Goal: Information Seeking & Learning: Check status

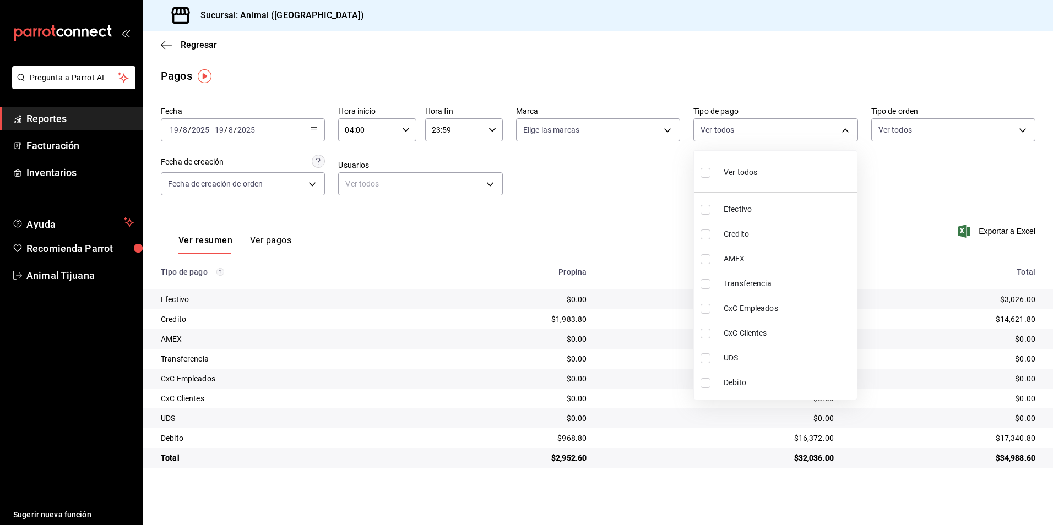
click at [743, 173] on span "Ver todos" at bounding box center [741, 173] width 34 height 12
type input "b84c62b8-b02c-4970-ab2e-e166616419f2,235ce608-f464-428a-9a71-314f665367d1,53567…"
checkbox input "true"
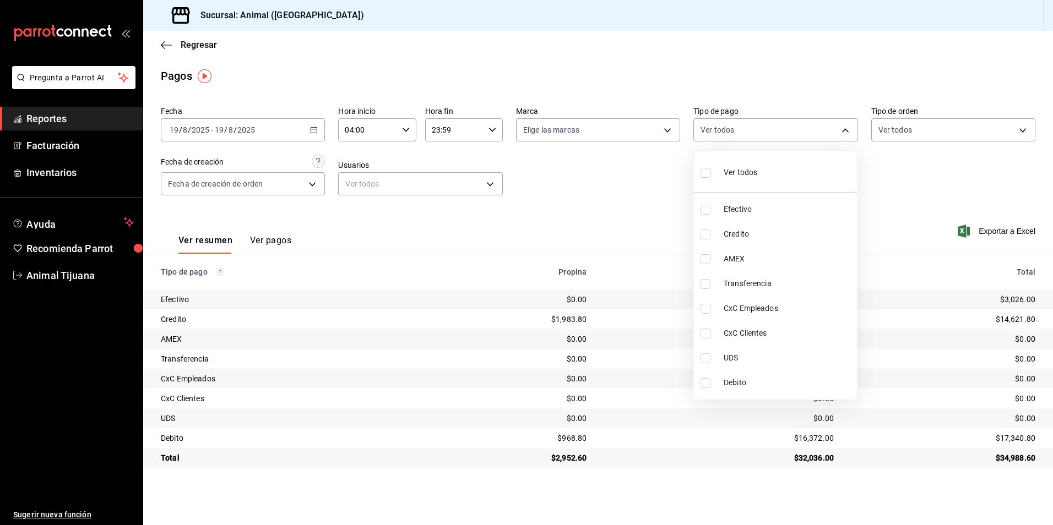
checkbox input "true"
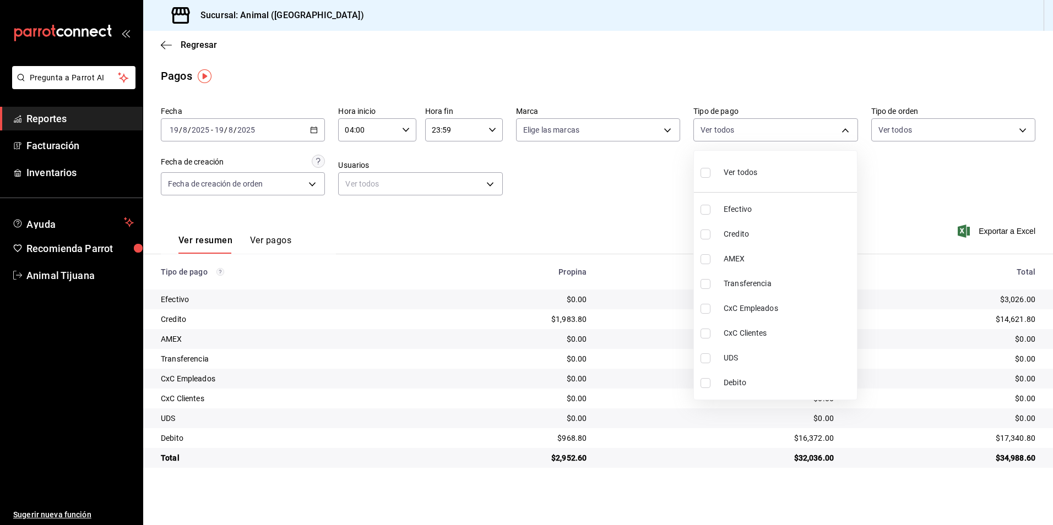
checkbox input "true"
click at [743, 173] on span "Ver todos" at bounding box center [741, 173] width 34 height 12
checkbox input "false"
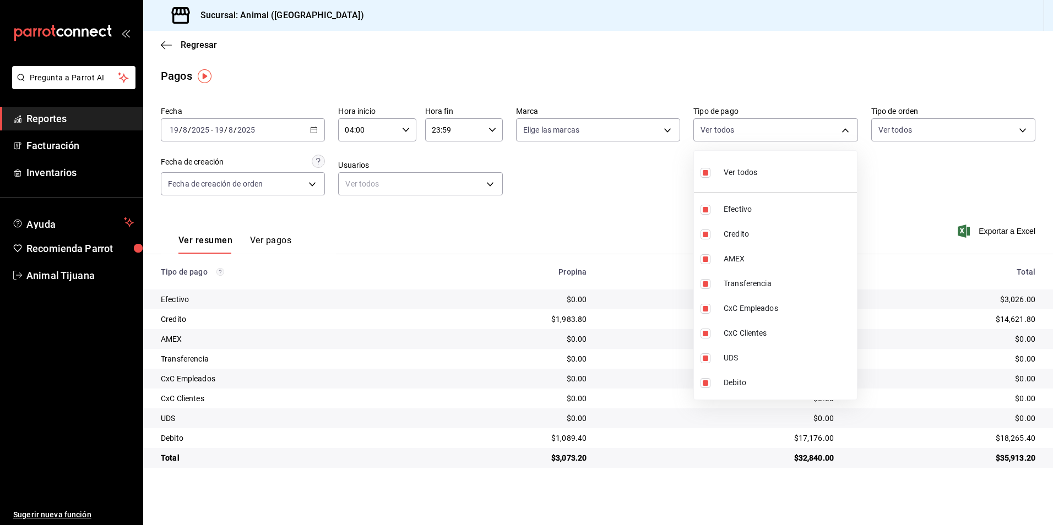
checkbox input "false"
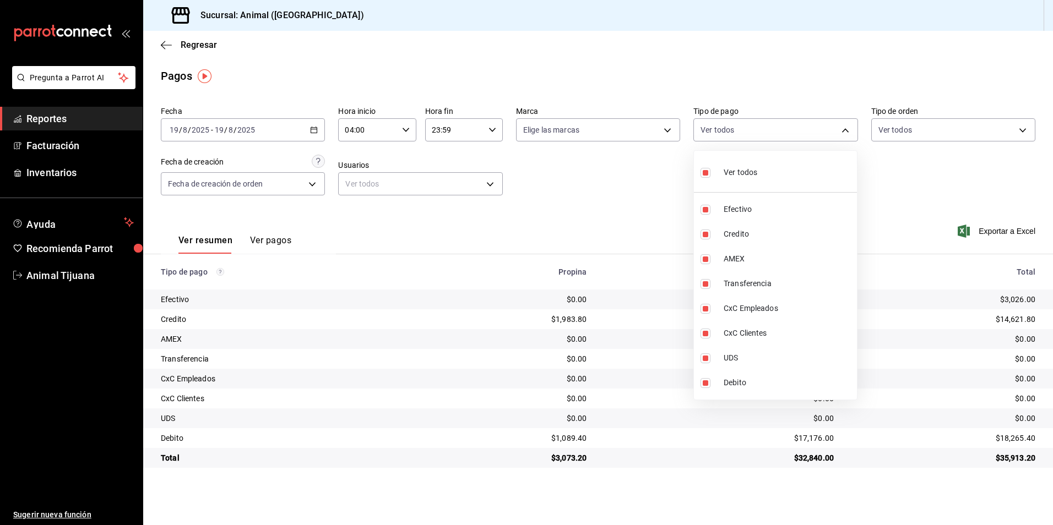
checkbox input "false"
click at [770, 234] on span "Credito" at bounding box center [788, 235] width 129 height 12
type input "235ce608-f464-428a-9a71-314f665367d1"
checkbox input "true"
click at [738, 377] on span "Debito" at bounding box center [788, 383] width 129 height 12
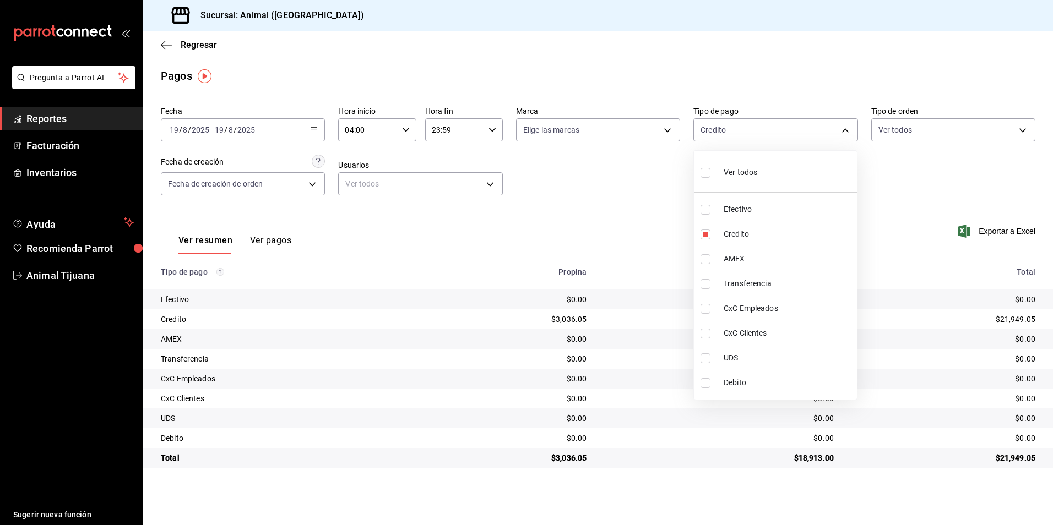
type input "235ce608-f464-428a-9a71-314f665367d1,c7b29183-a811-4137-9cfa-21a61cd2bc4a"
checkbox input "true"
click at [780, 166] on li "Ver todos" at bounding box center [775, 171] width 163 height 32
type input "b84c62b8-b02c-4970-ab2e-e166616419f2,235ce608-f464-428a-9a71-314f665367d1,53567…"
checkbox input "true"
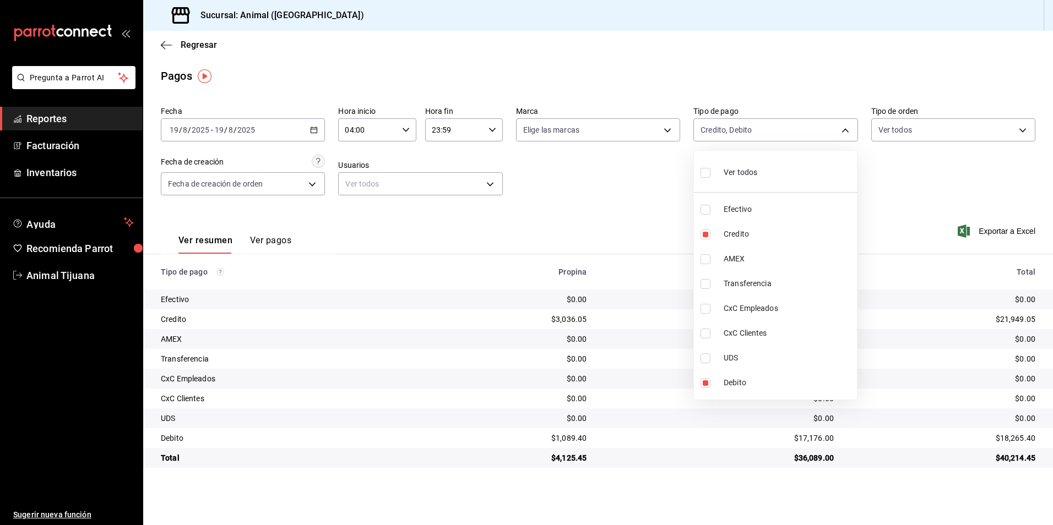
checkbox input "true"
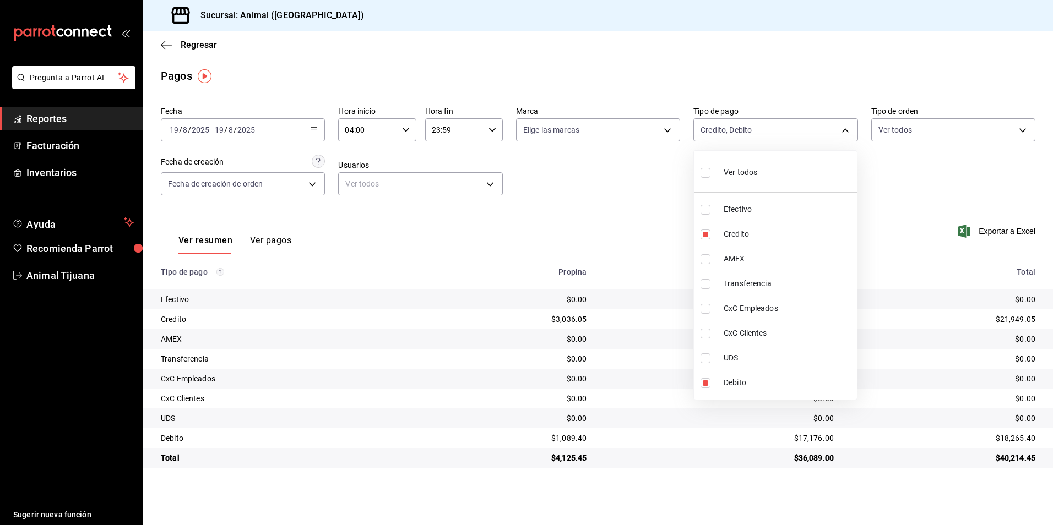
checkbox input "true"
click at [780, 166] on li "Ver todos" at bounding box center [775, 171] width 163 height 32
checkbox input "false"
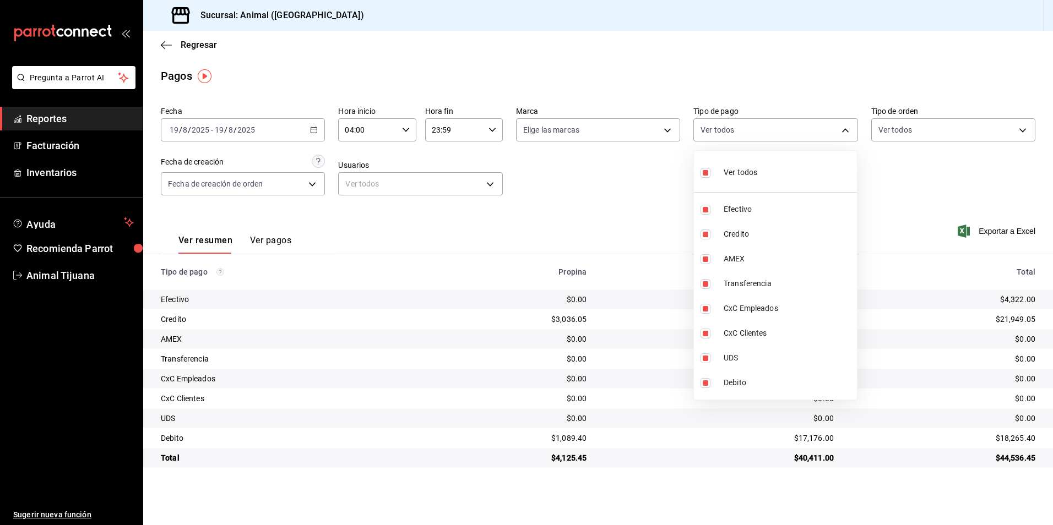
checkbox input "false"
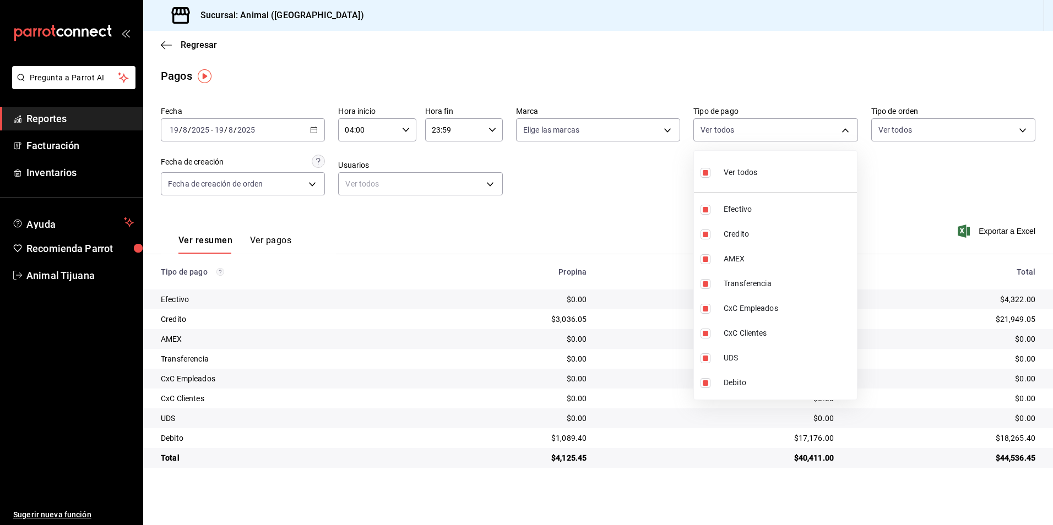
checkbox input "false"
click at [796, 171] on li "Ver todos" at bounding box center [775, 171] width 163 height 32
type input "b84c62b8-b02c-4970-ab2e-e166616419f2,235ce608-f464-428a-9a71-314f665367d1,53567…"
checkbox input "true"
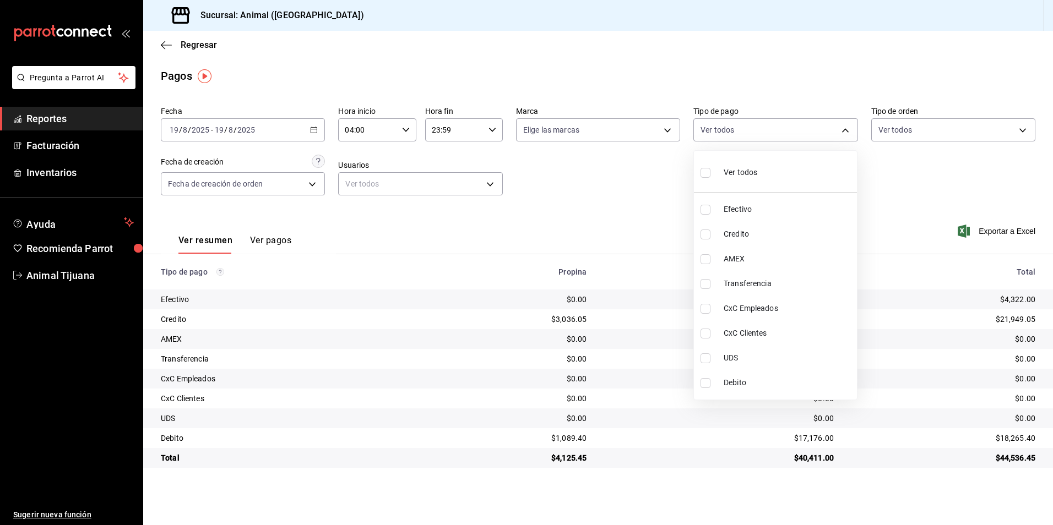
checkbox input "true"
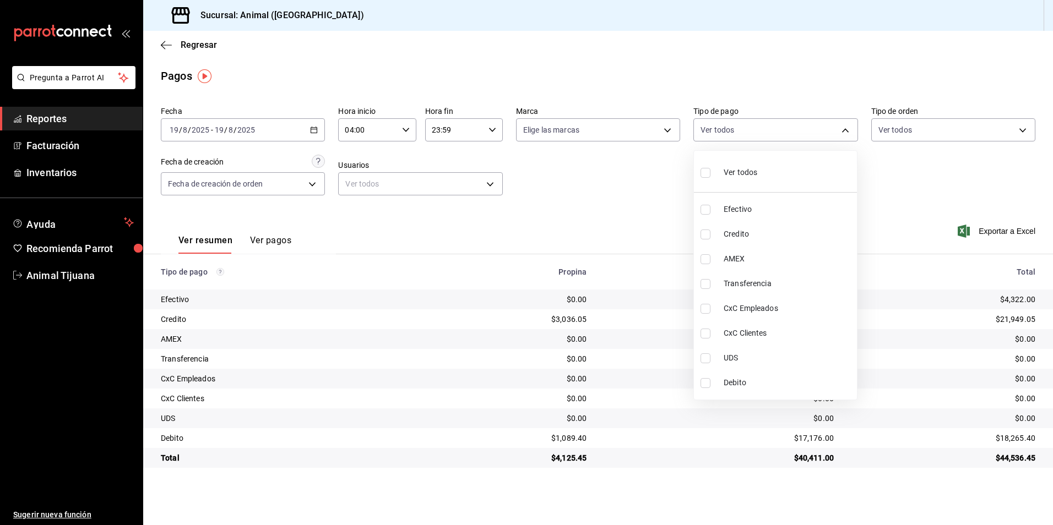
checkbox input "true"
click at [796, 171] on li "Ver todos" at bounding box center [775, 171] width 163 height 32
checkbox input "false"
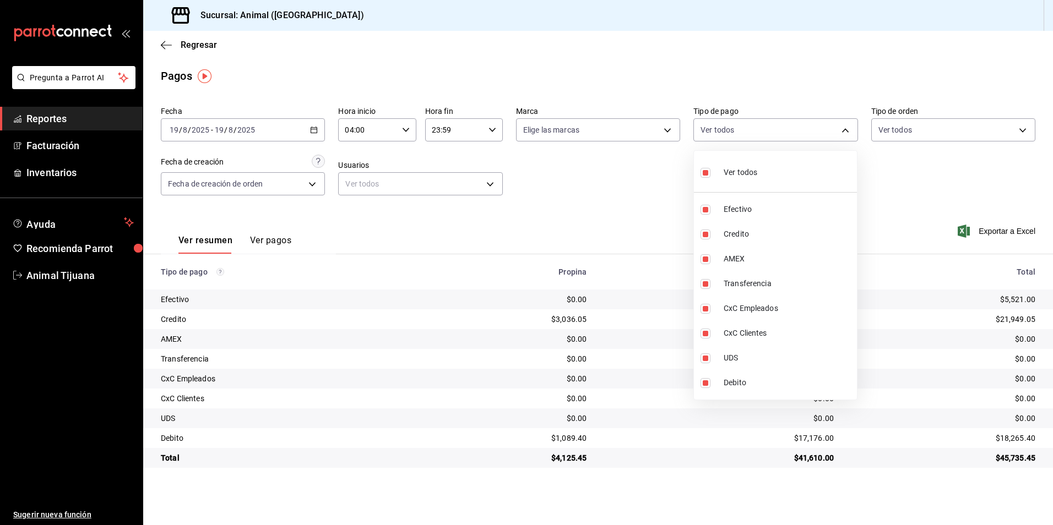
checkbox input "false"
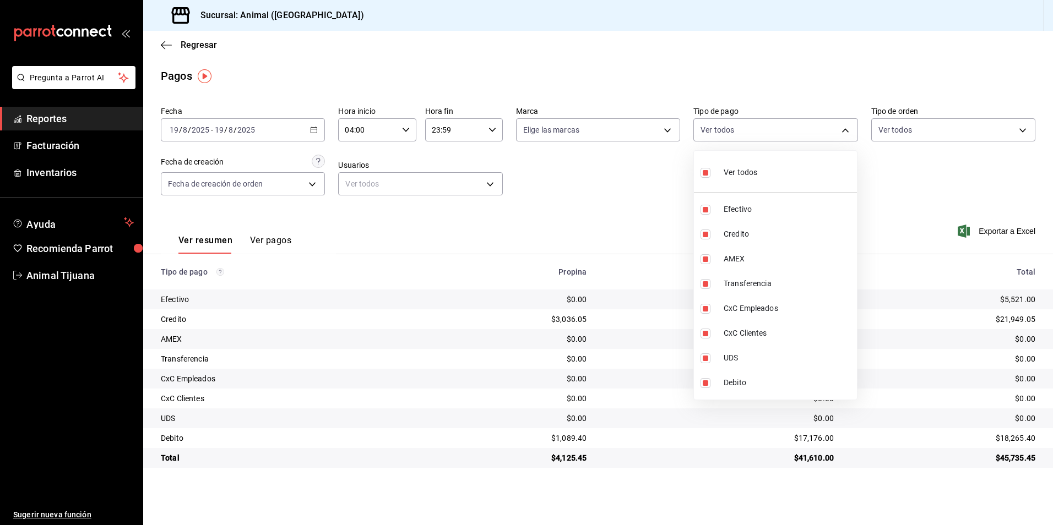
checkbox input "false"
click at [740, 172] on span "Ver todos" at bounding box center [741, 173] width 34 height 12
type input "b84c62b8-b02c-4970-ab2e-e166616419f2,235ce608-f464-428a-9a71-314f665367d1,53567…"
checkbox input "true"
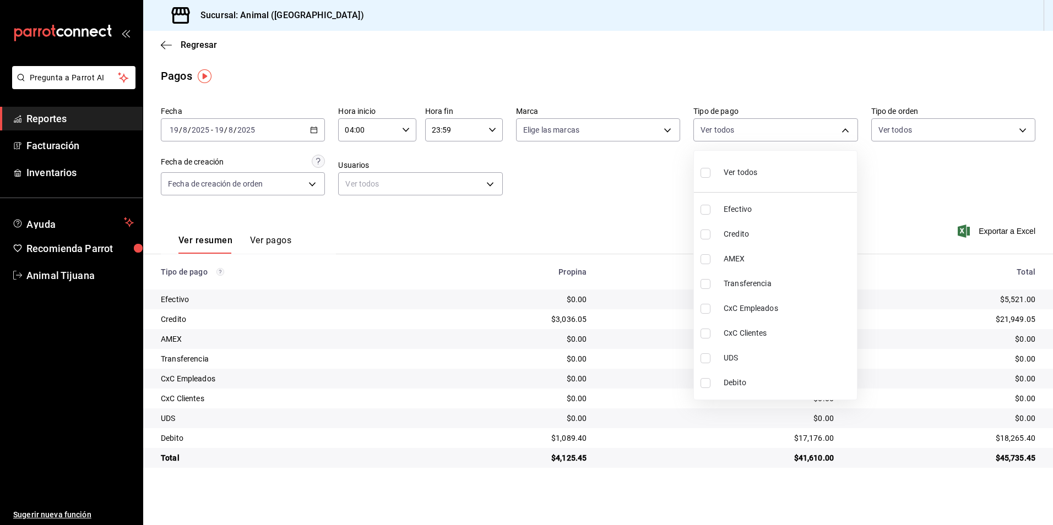
checkbox input "true"
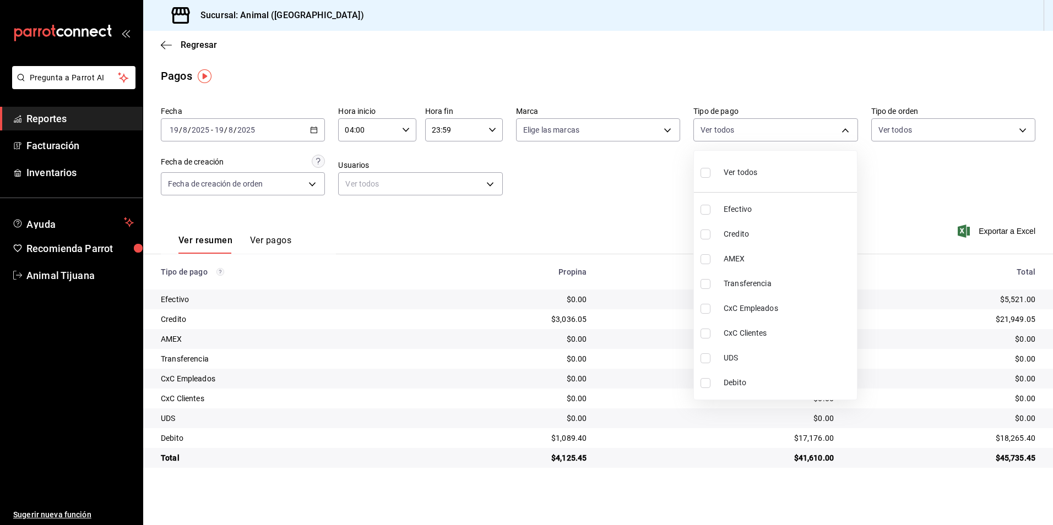
checkbox input "true"
click at [740, 172] on span "Ver todos" at bounding box center [741, 173] width 34 height 12
checkbox input "false"
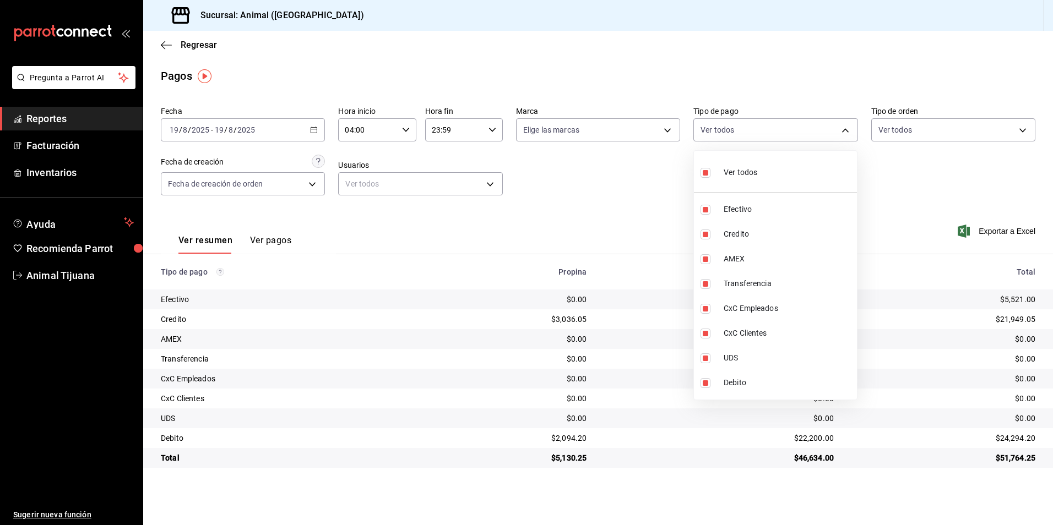
checkbox input "false"
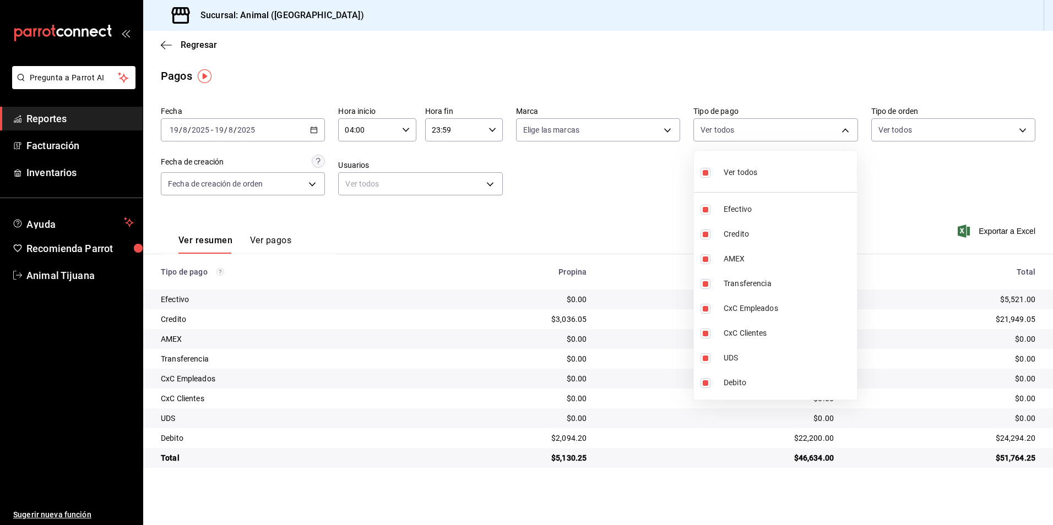
checkbox input "false"
click at [726, 169] on span "Ver todos" at bounding box center [741, 173] width 34 height 12
type input "b84c62b8-b02c-4970-ab2e-e166616419f2,235ce608-f464-428a-9a71-314f665367d1,53567…"
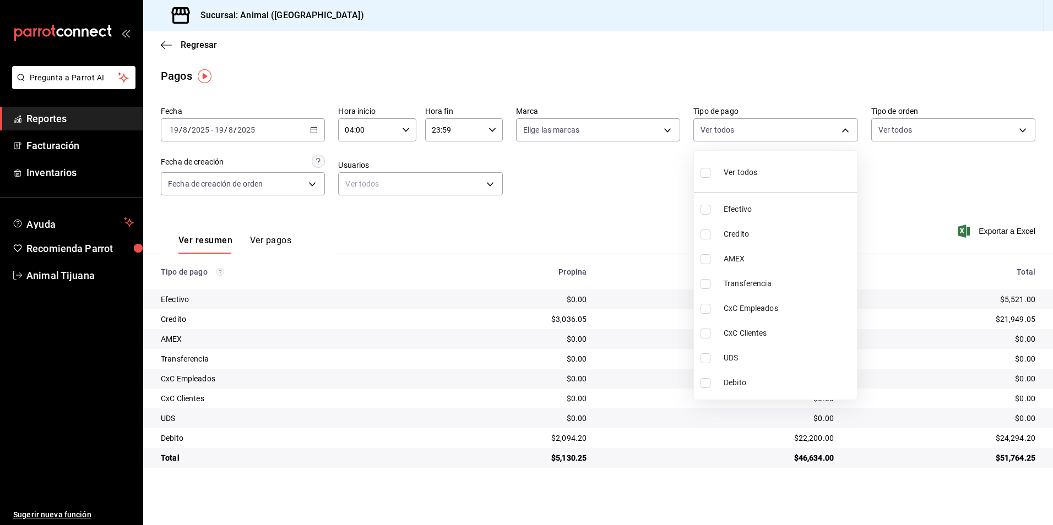
checkbox input "true"
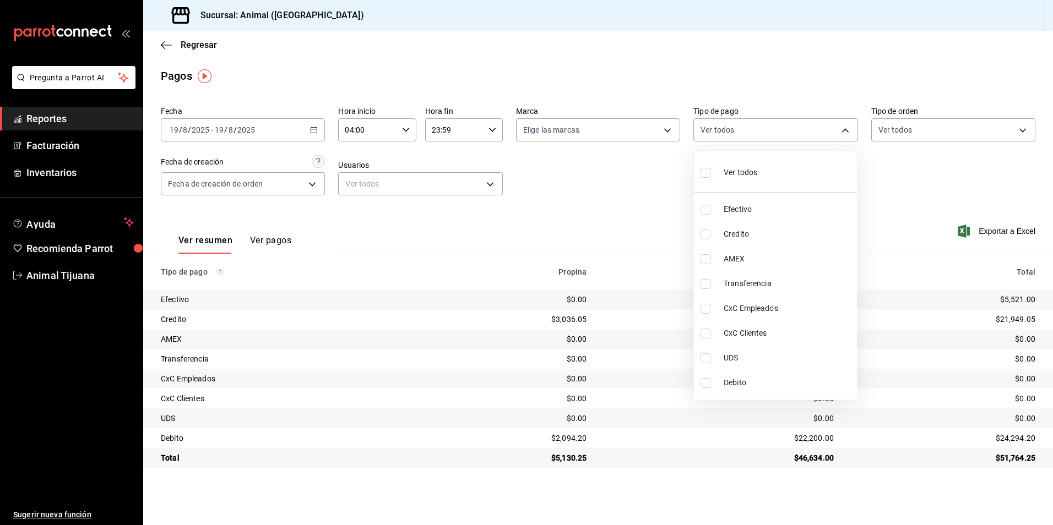
checkbox input "true"
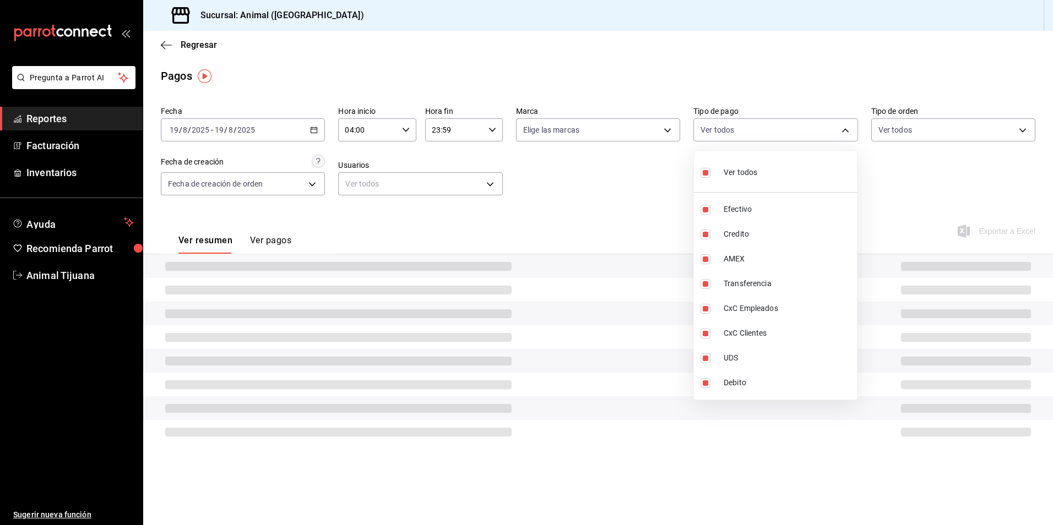
click at [726, 169] on span "Ver todos" at bounding box center [741, 173] width 34 height 12
checkbox input "false"
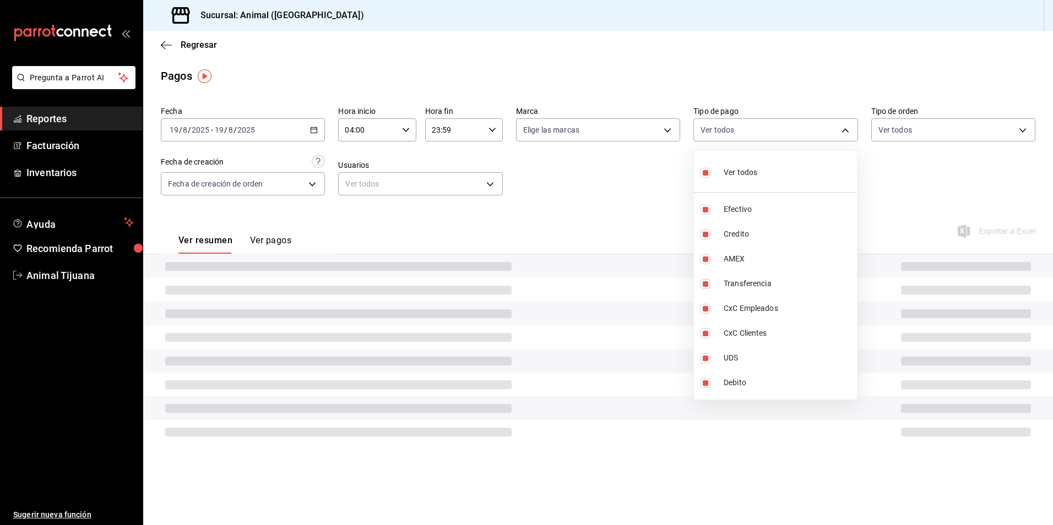
checkbox input "false"
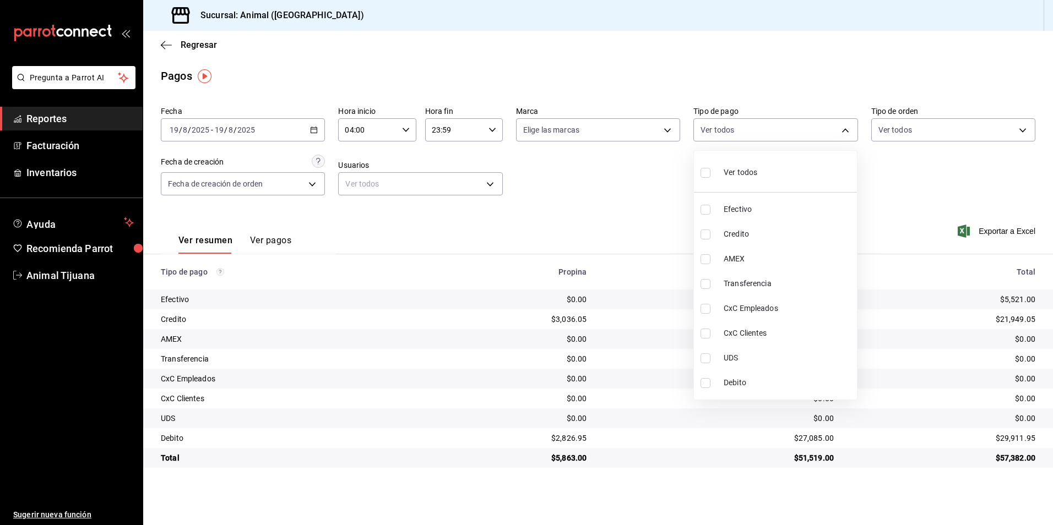
click at [737, 177] on span "Ver todos" at bounding box center [741, 173] width 34 height 12
type input "b84c62b8-b02c-4970-ab2e-e166616419f2,235ce608-f464-428a-9a71-314f665367d1,53567…"
checkbox input "true"
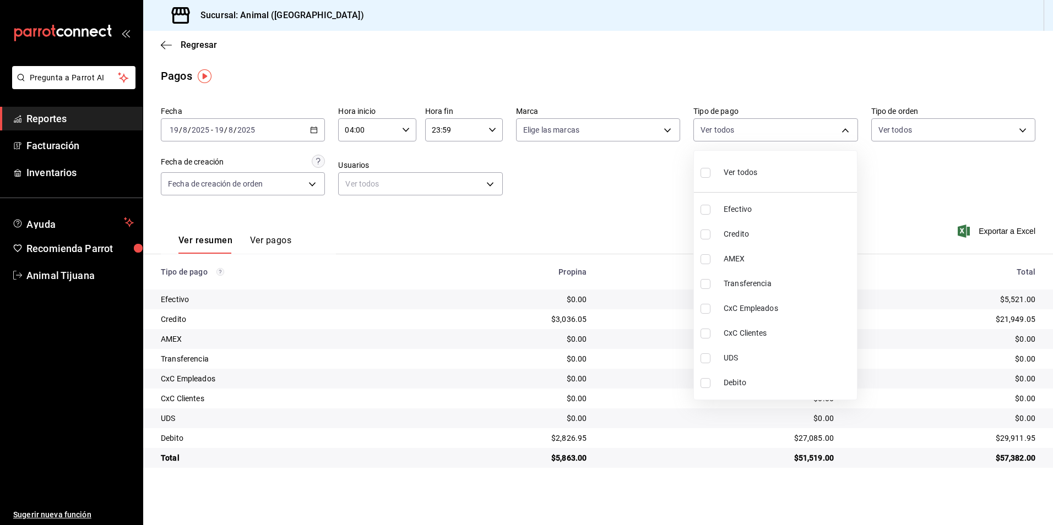
checkbox input "true"
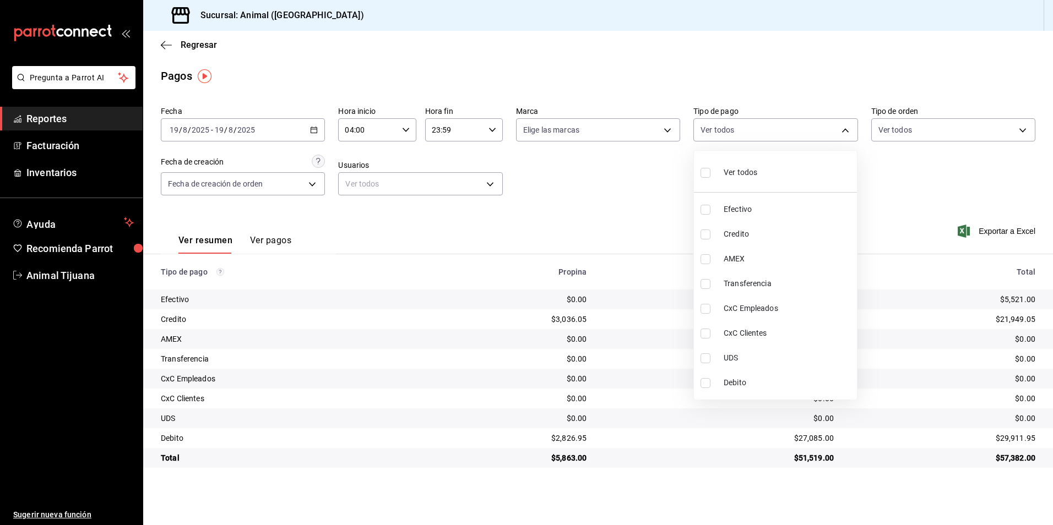
checkbox input "true"
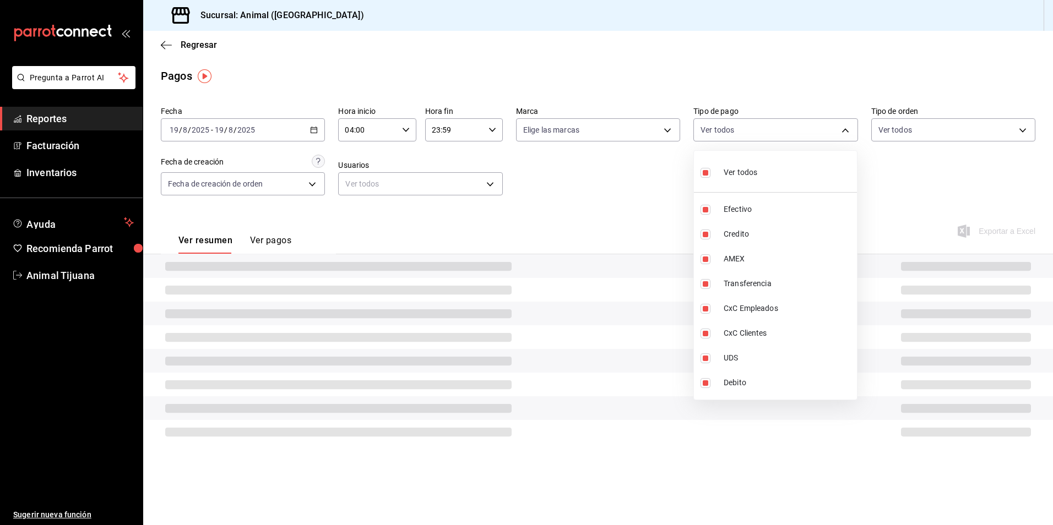
click at [737, 177] on span "Ver todos" at bounding box center [741, 173] width 34 height 12
checkbox input "false"
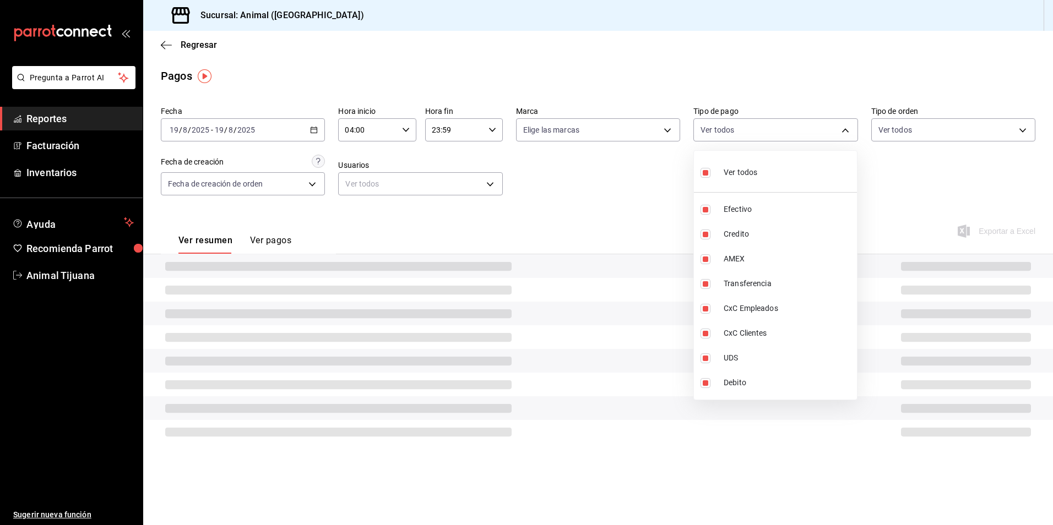
checkbox input "false"
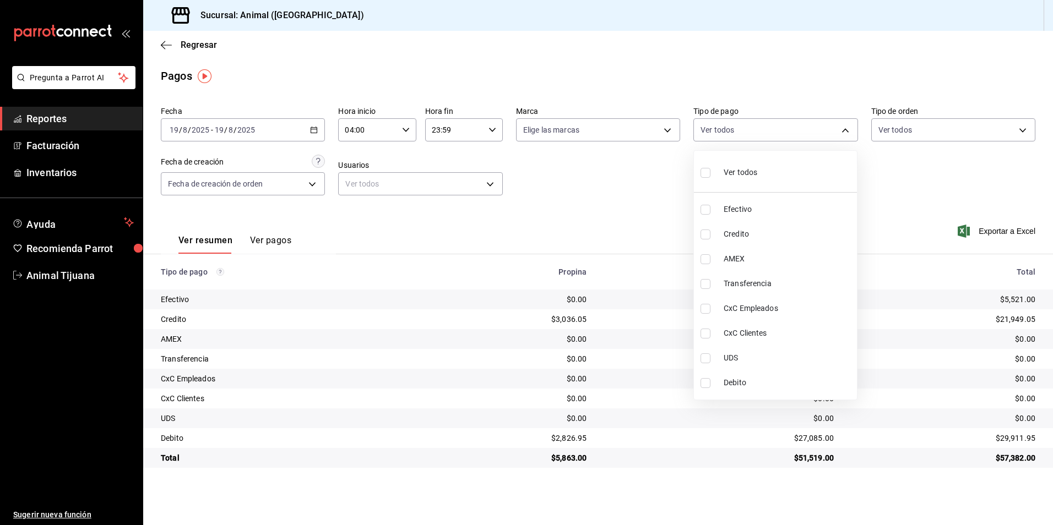
click at [736, 232] on span "Credito" at bounding box center [788, 235] width 129 height 12
type input "235ce608-f464-428a-9a71-314f665367d1"
checkbox input "true"
click at [728, 384] on span "Debito" at bounding box center [788, 383] width 129 height 12
type input "235ce608-f464-428a-9a71-314f665367d1,c7b29183-a811-4137-9cfa-21a61cd2bc4a"
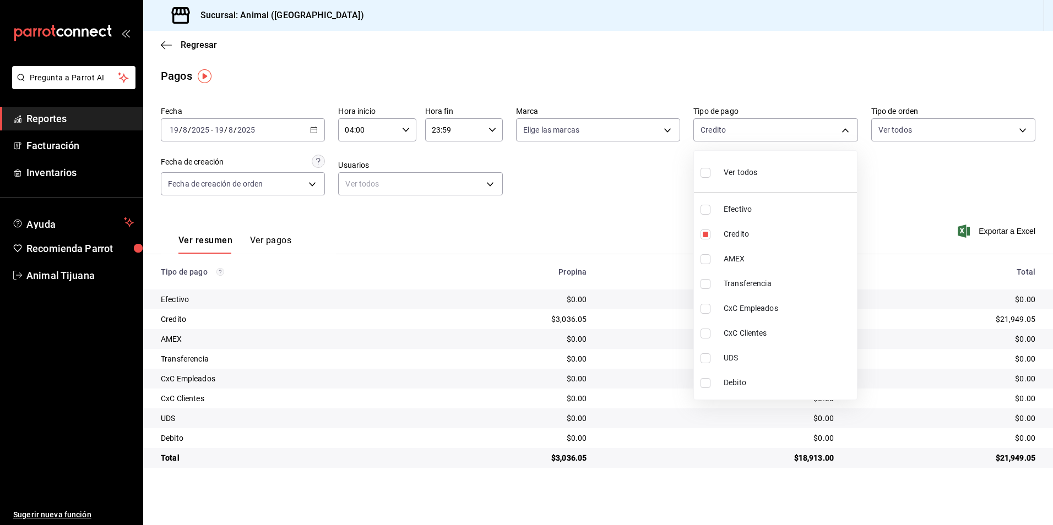
checkbox input "true"
click at [715, 166] on div "Ver todos" at bounding box center [728, 172] width 57 height 24
type input "b84c62b8-b02c-4970-ab2e-e166616419f2,235ce608-f464-428a-9a71-314f665367d1,53567…"
checkbox input "true"
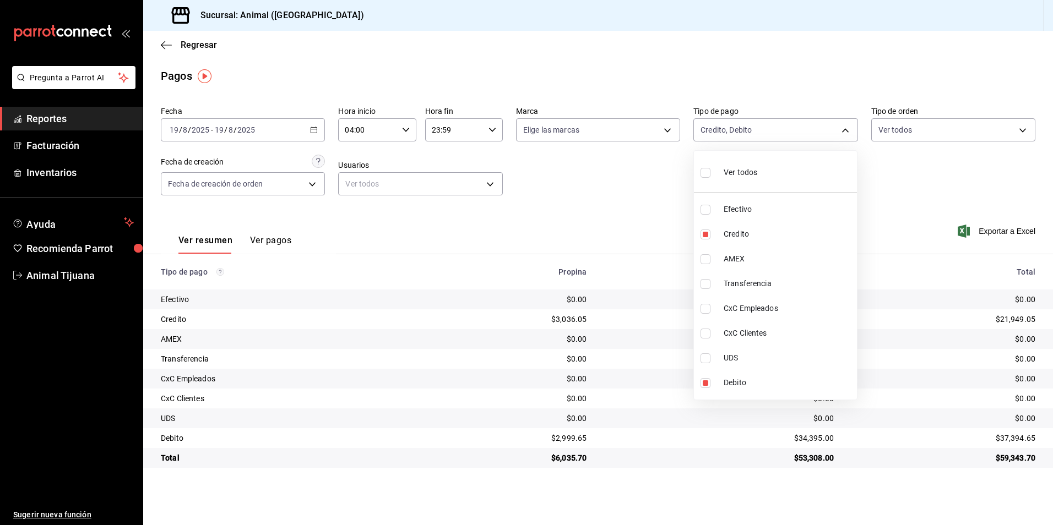
checkbox input "true"
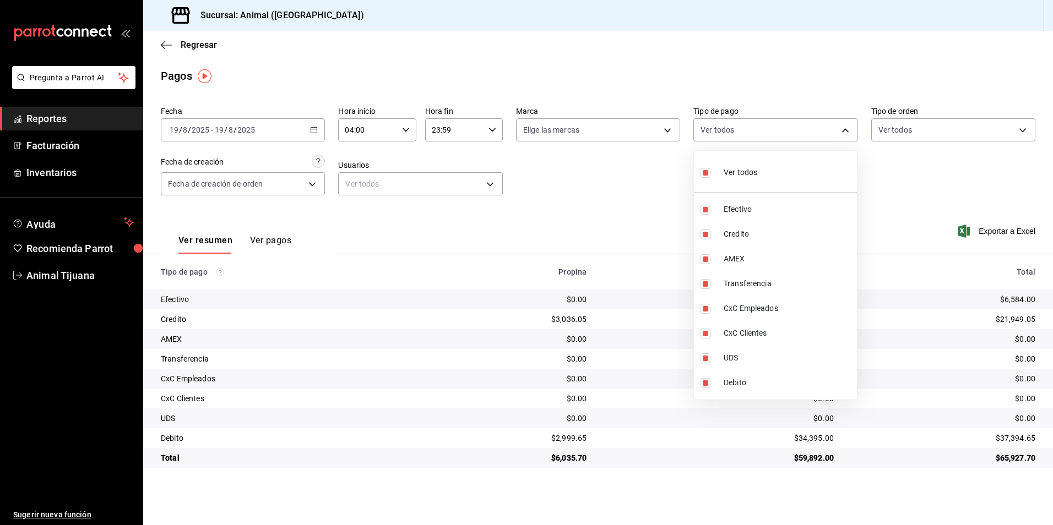
click at [715, 166] on div "Ver todos" at bounding box center [728, 172] width 57 height 24
checkbox input "false"
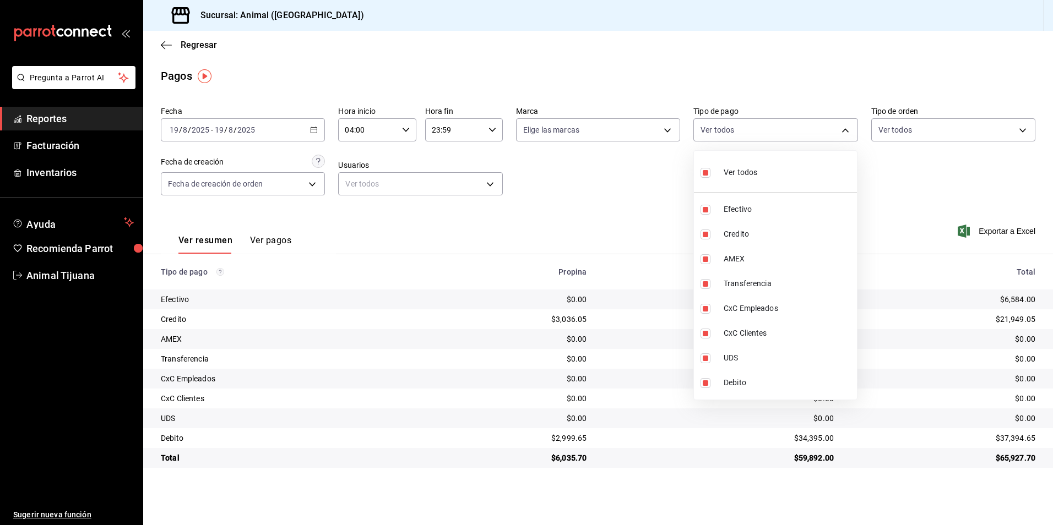
checkbox input "false"
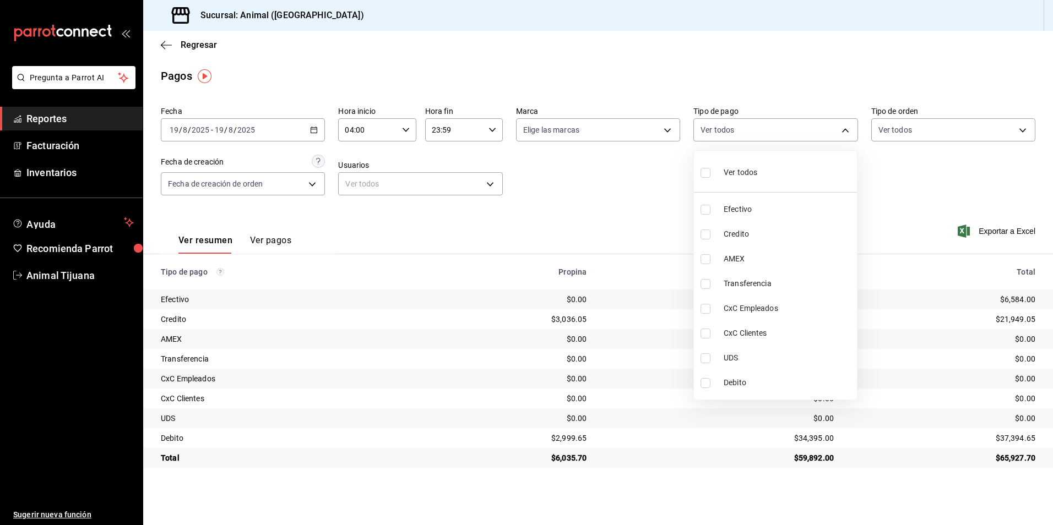
click at [786, 163] on li "Ver todos" at bounding box center [775, 171] width 163 height 32
type input "b84c62b8-b02c-4970-ab2e-e166616419f2,235ce608-f464-428a-9a71-314f665367d1,53567…"
checkbox input "true"
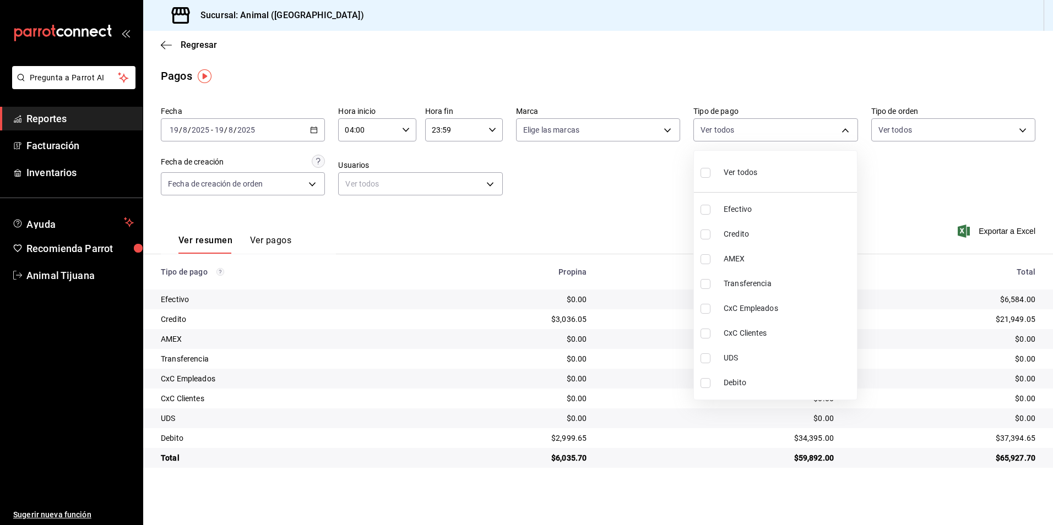
checkbox input "true"
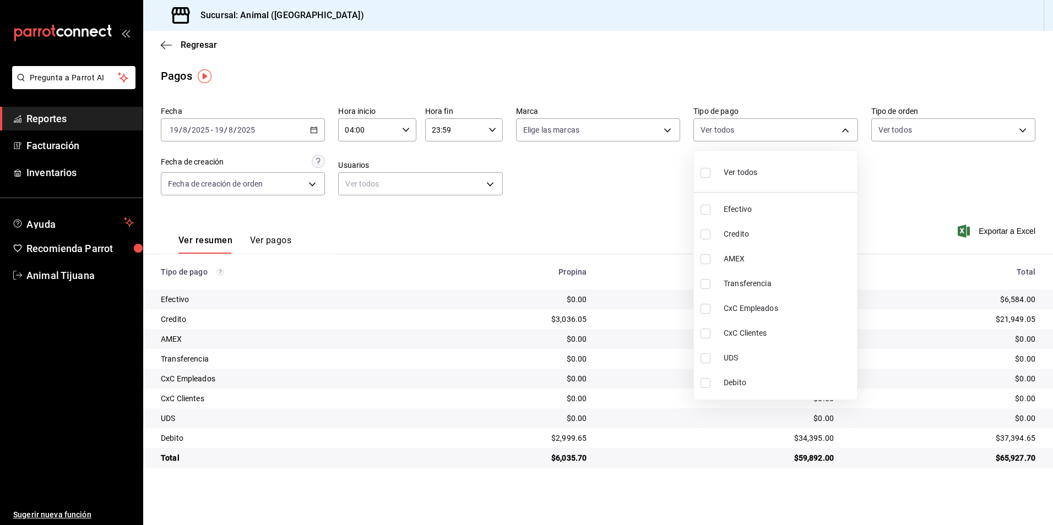
checkbox input "true"
click at [783, 168] on li "Ver todos" at bounding box center [775, 171] width 163 height 32
checkbox input "false"
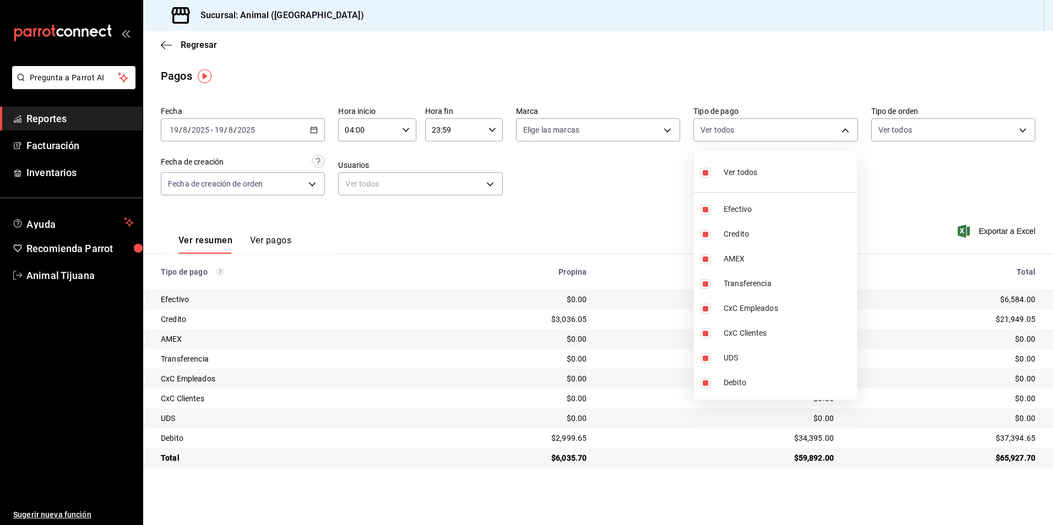
checkbox input "false"
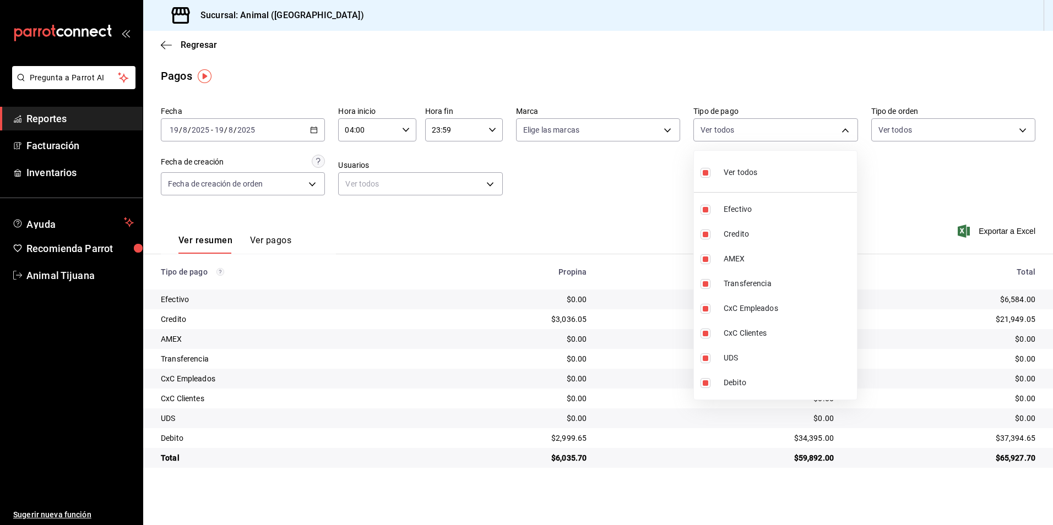
checkbox input "false"
click at [767, 181] on li "Ver todos" at bounding box center [775, 171] width 163 height 32
type input "b84c62b8-b02c-4970-ab2e-e166616419f2,235ce608-f464-428a-9a71-314f665367d1,53567…"
checkbox input "true"
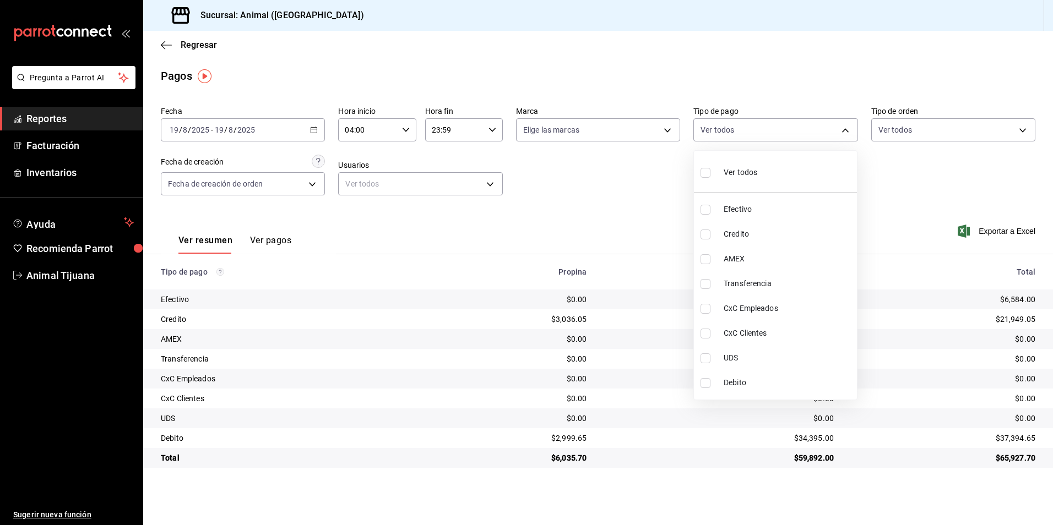
checkbox input "true"
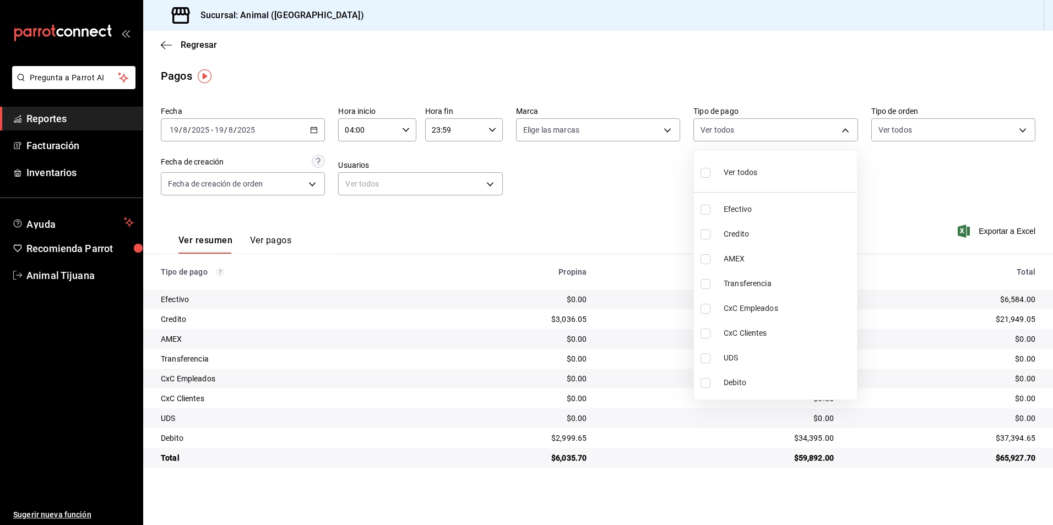
checkbox input "true"
click at [768, 175] on li "Ver todos" at bounding box center [775, 171] width 163 height 32
checkbox input "false"
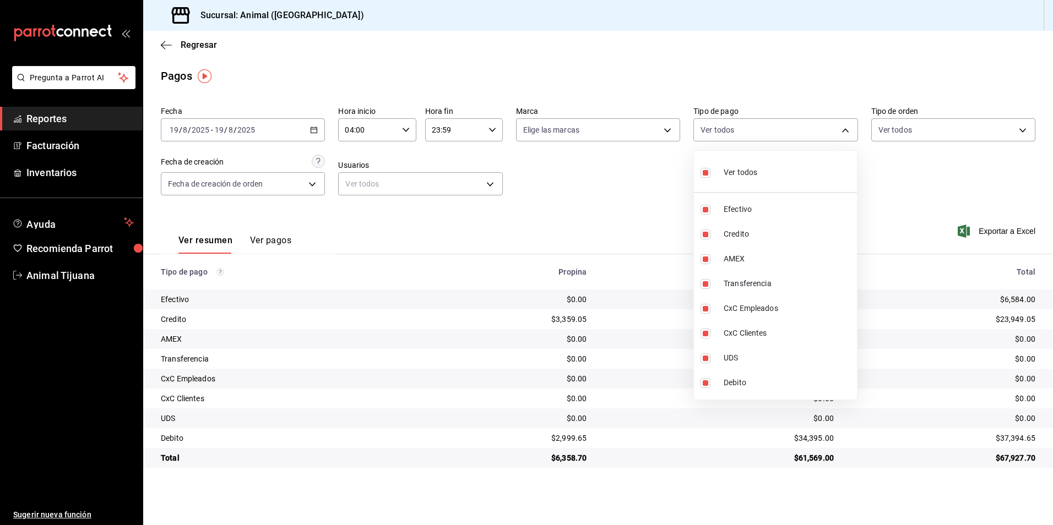
checkbox input "false"
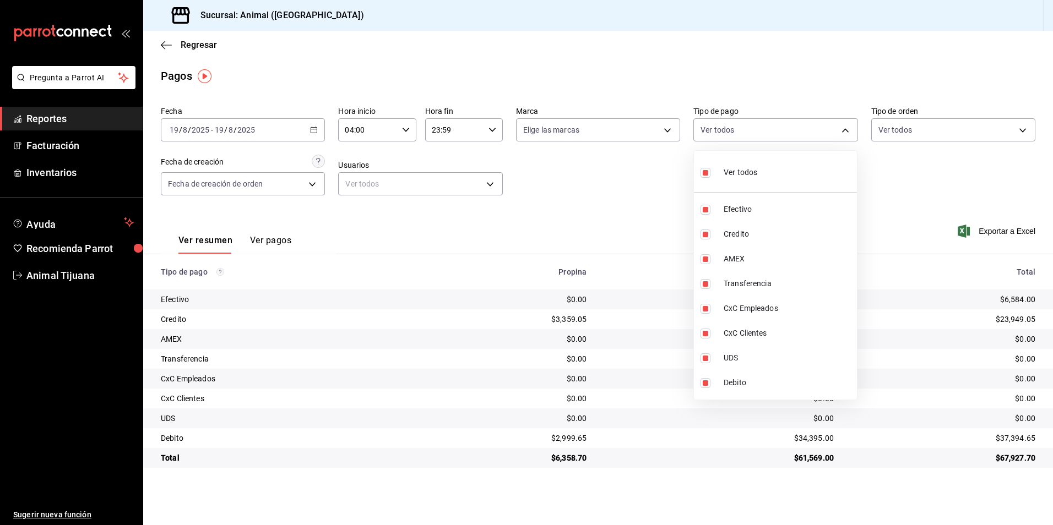
checkbox input "false"
click at [722, 227] on li "Credito" at bounding box center [775, 234] width 163 height 25
type input "235ce608-f464-428a-9a71-314f665367d1"
checkbox input "true"
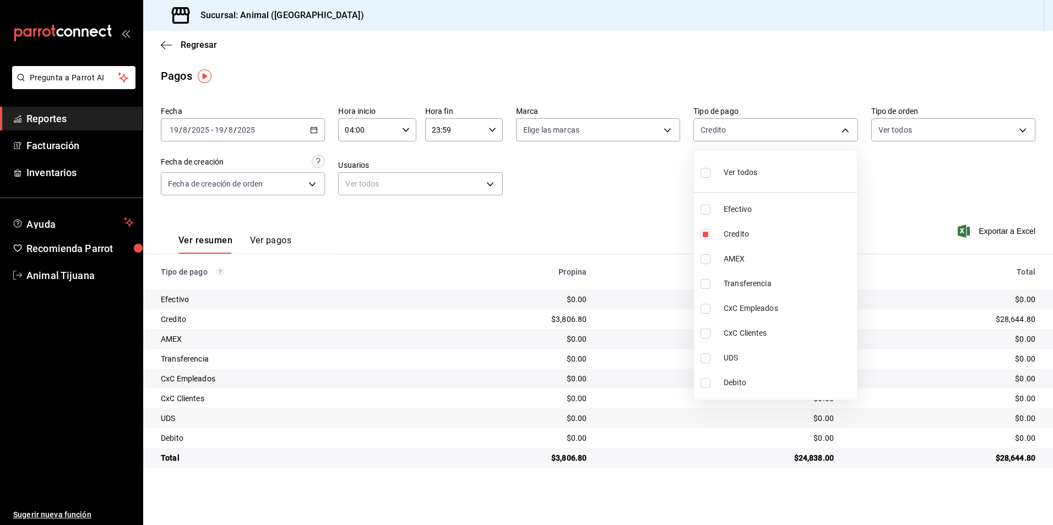
click at [724, 388] on span "Debito" at bounding box center [788, 383] width 129 height 12
type input "235ce608-f464-428a-9a71-314f665367d1,c7b29183-a811-4137-9cfa-21a61cd2bc4a"
checkbox input "true"
click at [777, 176] on li "Ver todos" at bounding box center [775, 171] width 163 height 32
type input "b84c62b8-b02c-4970-ab2e-e166616419f2,235ce608-f464-428a-9a71-314f665367d1,53567…"
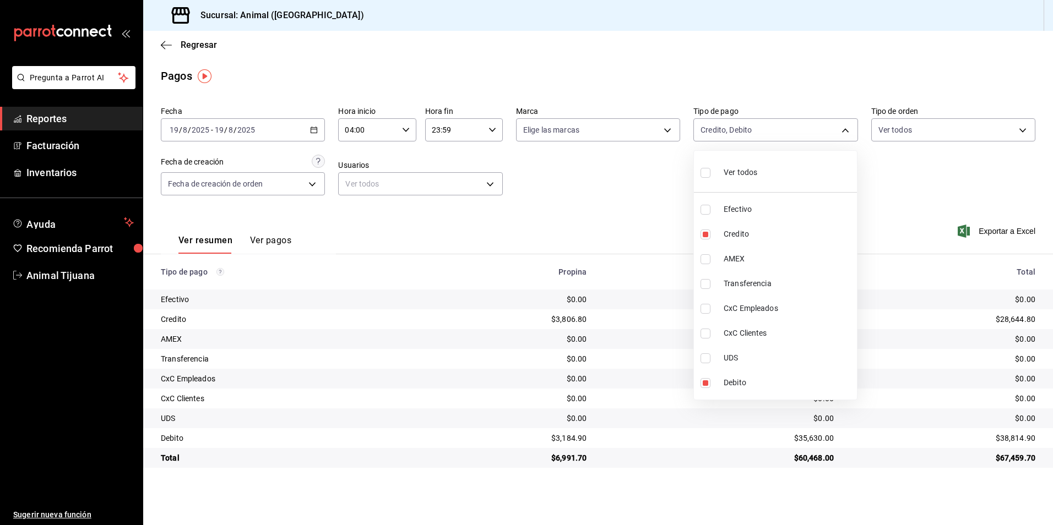
checkbox input "true"
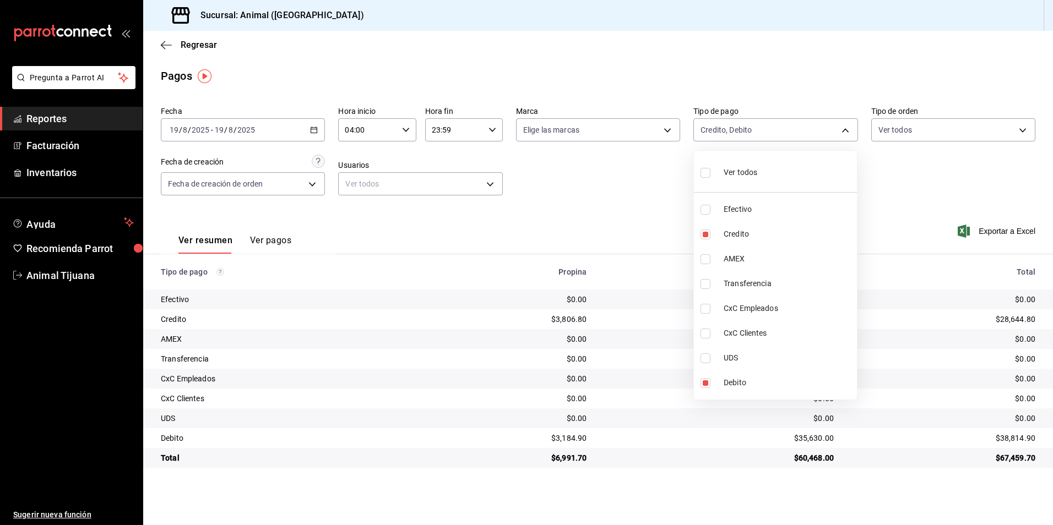
checkbox input "true"
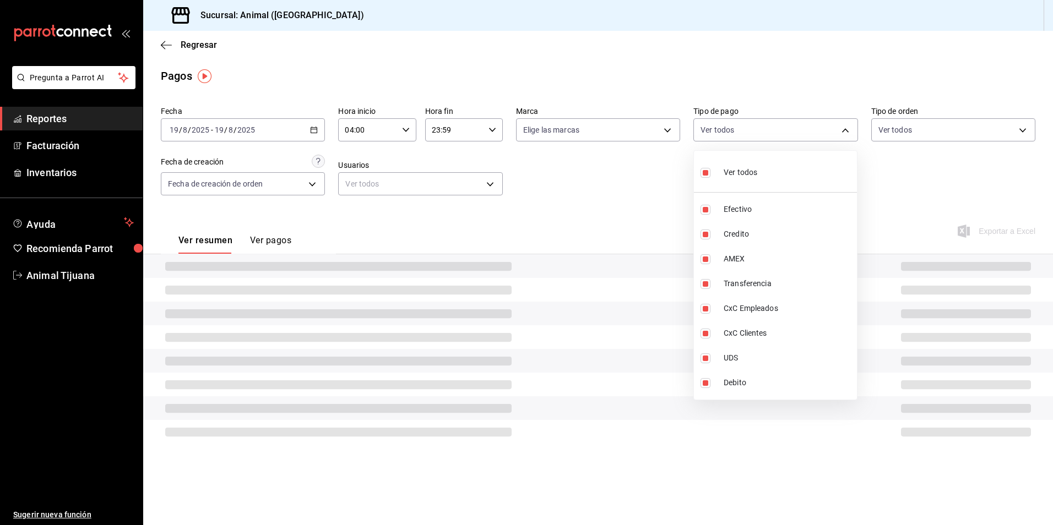
click at [777, 176] on li "Ver todos" at bounding box center [775, 171] width 163 height 32
checkbox input "false"
